Goal: Information Seeking & Learning: Learn about a topic

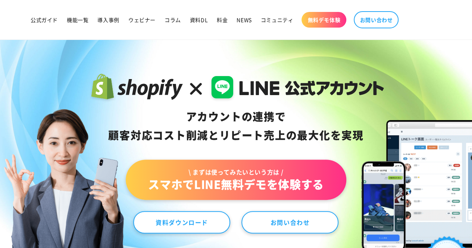
scroll to position [27, 0]
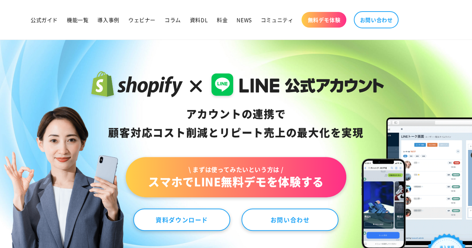
drag, startPoint x: 187, startPoint y: 111, endPoint x: 363, endPoint y: 140, distance: 177.9
click at [363, 140] on div "アカウントの連携で 顧客対応コスト削減と リピート売上の 最大化を実現" at bounding box center [236, 123] width 296 height 37
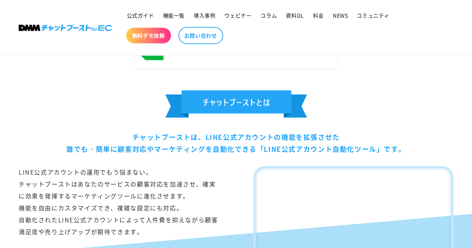
scroll to position [370, 0]
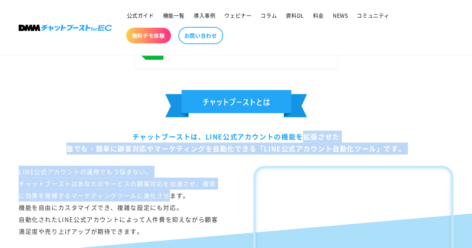
drag, startPoint x: 193, startPoint y: 136, endPoint x: 167, endPoint y: 197, distance: 66.6
click at [167, 197] on div "チャットブーストは、LINE公式アカウントの機能を拡張させた 誰でも・簡単に顧客対応やマーケティングを自動化できる「LINE公式アカウント自動化ツール」です。…" at bounding box center [236, 181] width 472 height 183
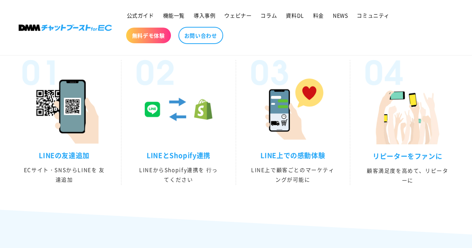
scroll to position [1329, 0]
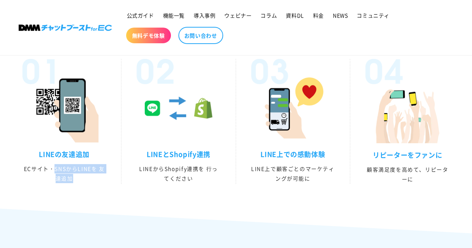
drag, startPoint x: 53, startPoint y: 181, endPoint x: 98, endPoint y: 193, distance: 45.8
click at [98, 183] on p "ECサイト・SNSからLINEを 友達追加" at bounding box center [64, 173] width 84 height 19
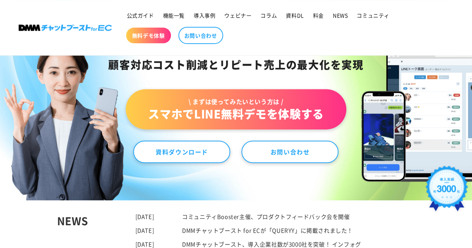
scroll to position [0, 0]
